Goal: Navigation & Orientation: Find specific page/section

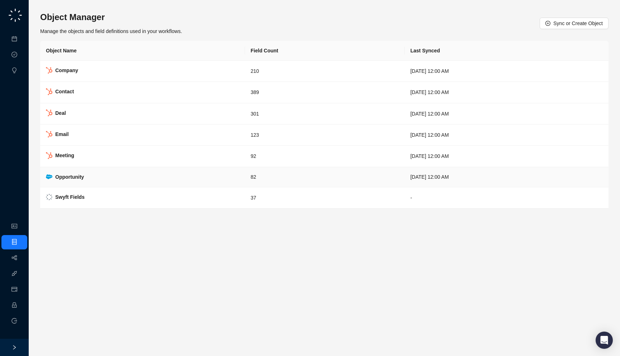
click at [405, 176] on td "[DATE] 12:00 AM" at bounding box center [507, 177] width 204 height 20
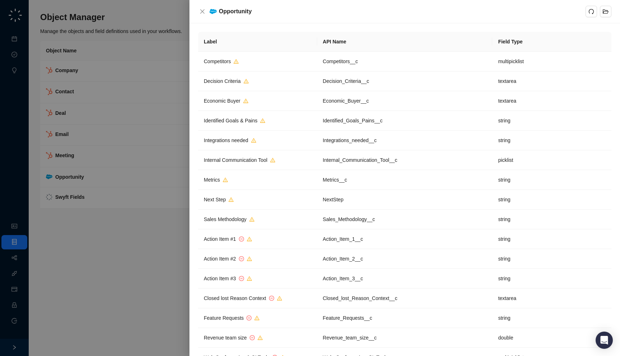
click at [134, 151] on div at bounding box center [310, 178] width 620 height 356
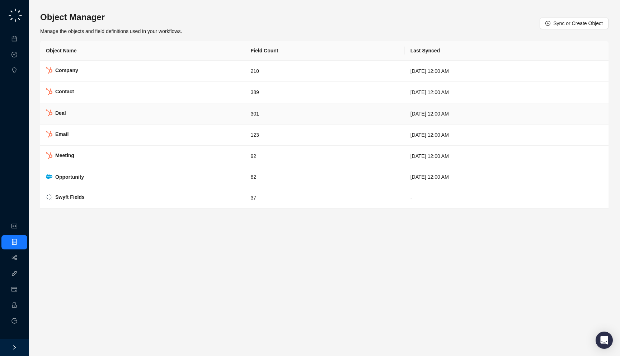
click at [139, 111] on td "Deal" at bounding box center [142, 113] width 205 height 21
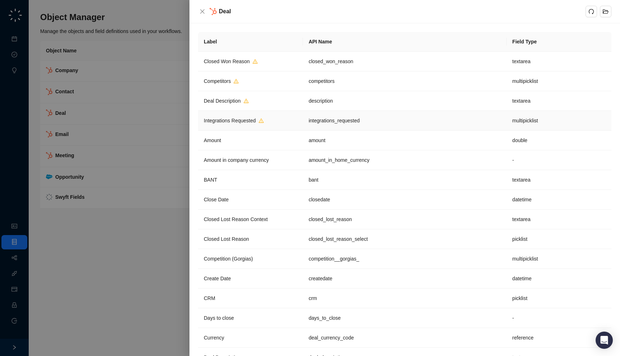
click at [280, 121] on td "Integrations Requested" at bounding box center [250, 121] width 105 height 20
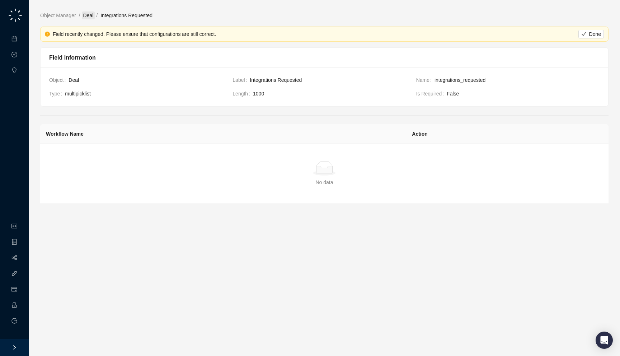
click at [90, 13] on link "Deal" at bounding box center [88, 15] width 13 height 8
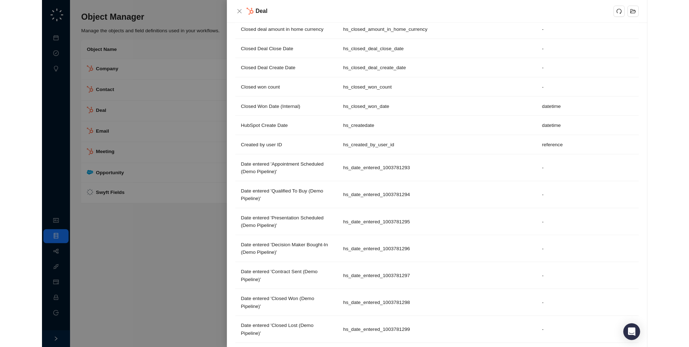
scroll to position [1632, 0]
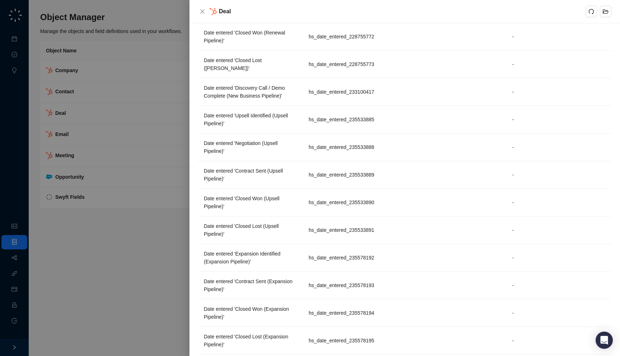
click at [81, 81] on div at bounding box center [310, 178] width 620 height 356
